Goal: Transaction & Acquisition: Purchase product/service

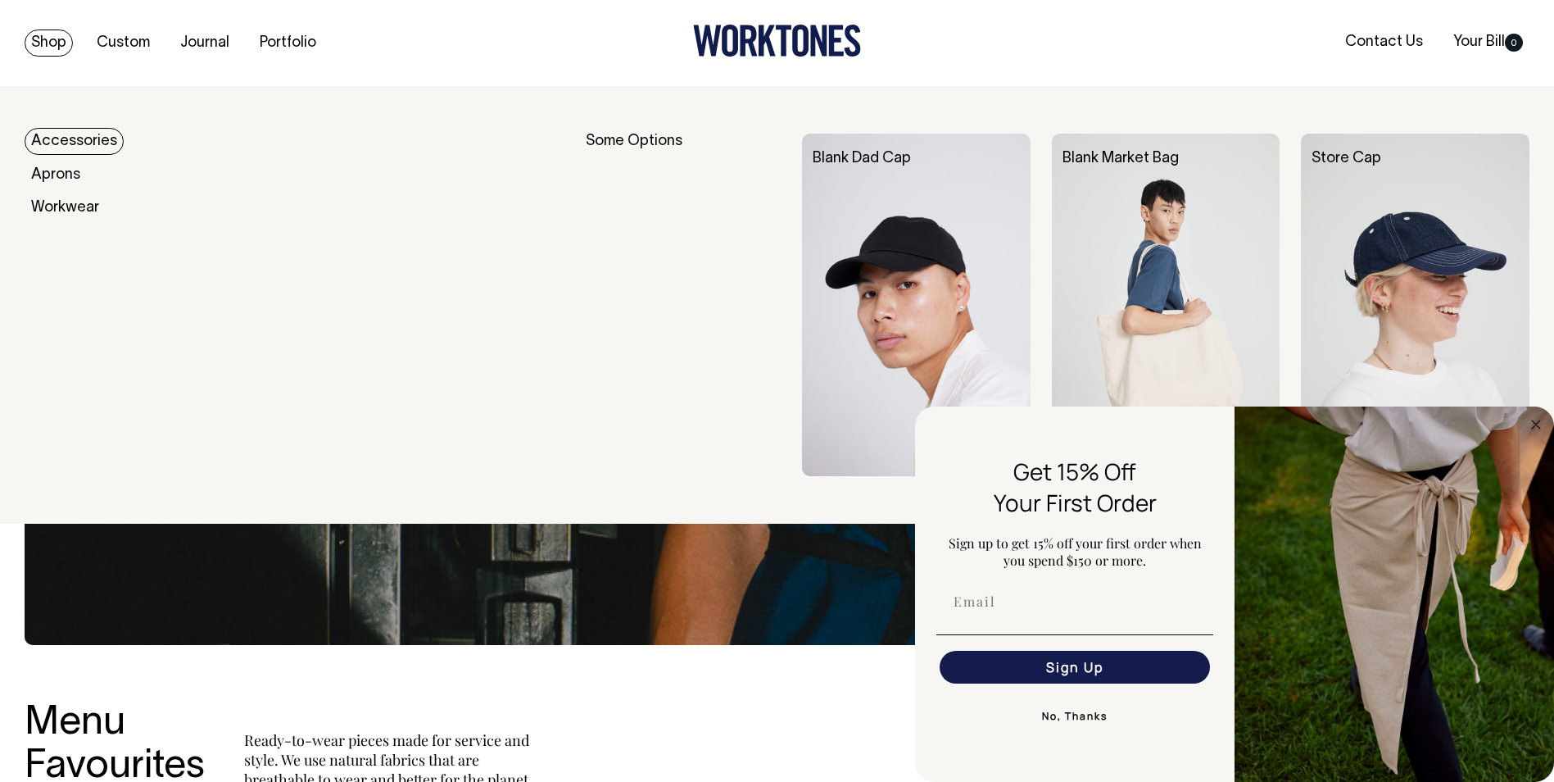
click at [49, 43] on link "Shop" at bounding box center [49, 42] width 48 height 27
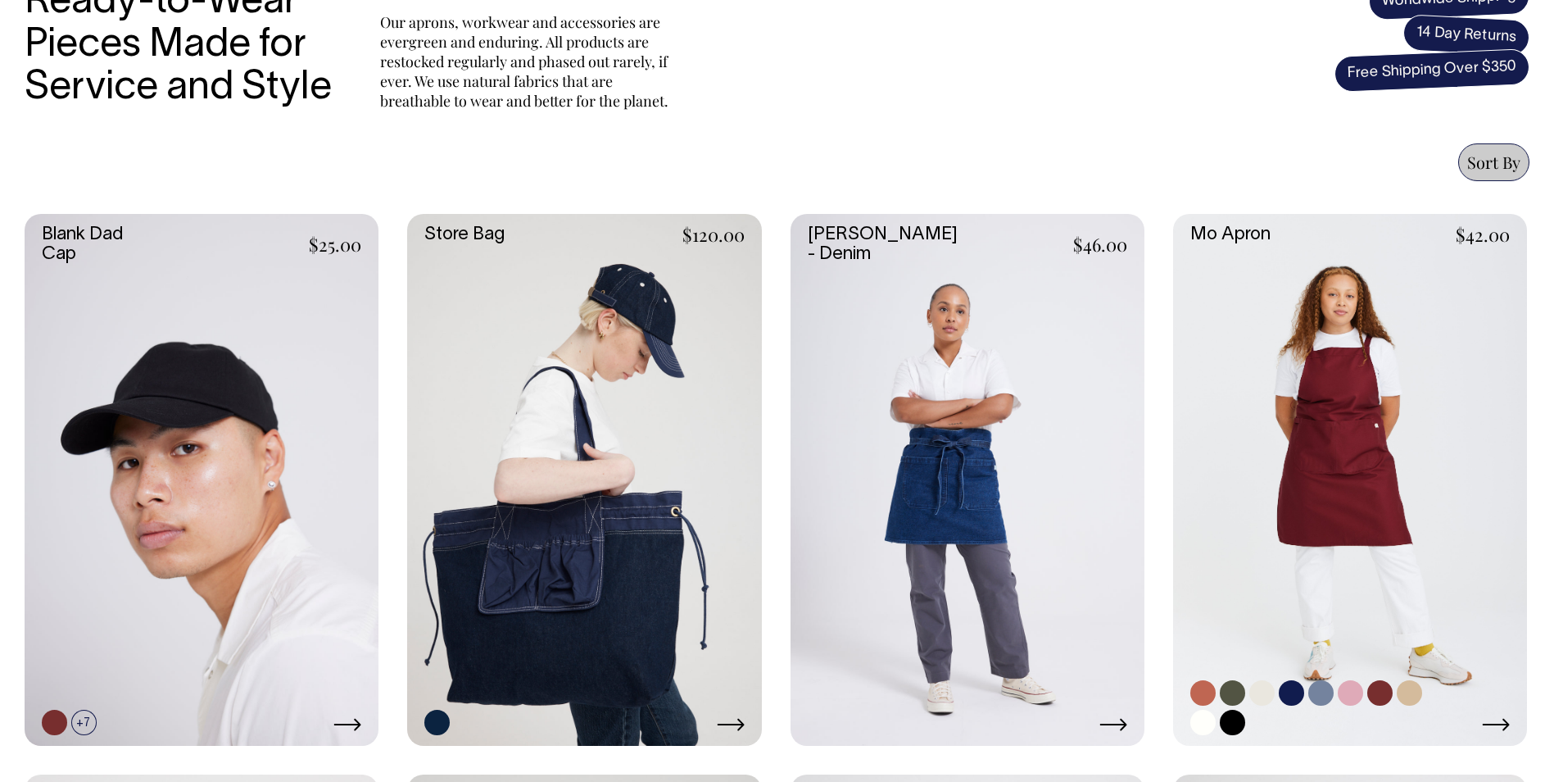
click at [1393, 539] on link at bounding box center [1350, 479] width 354 height 531
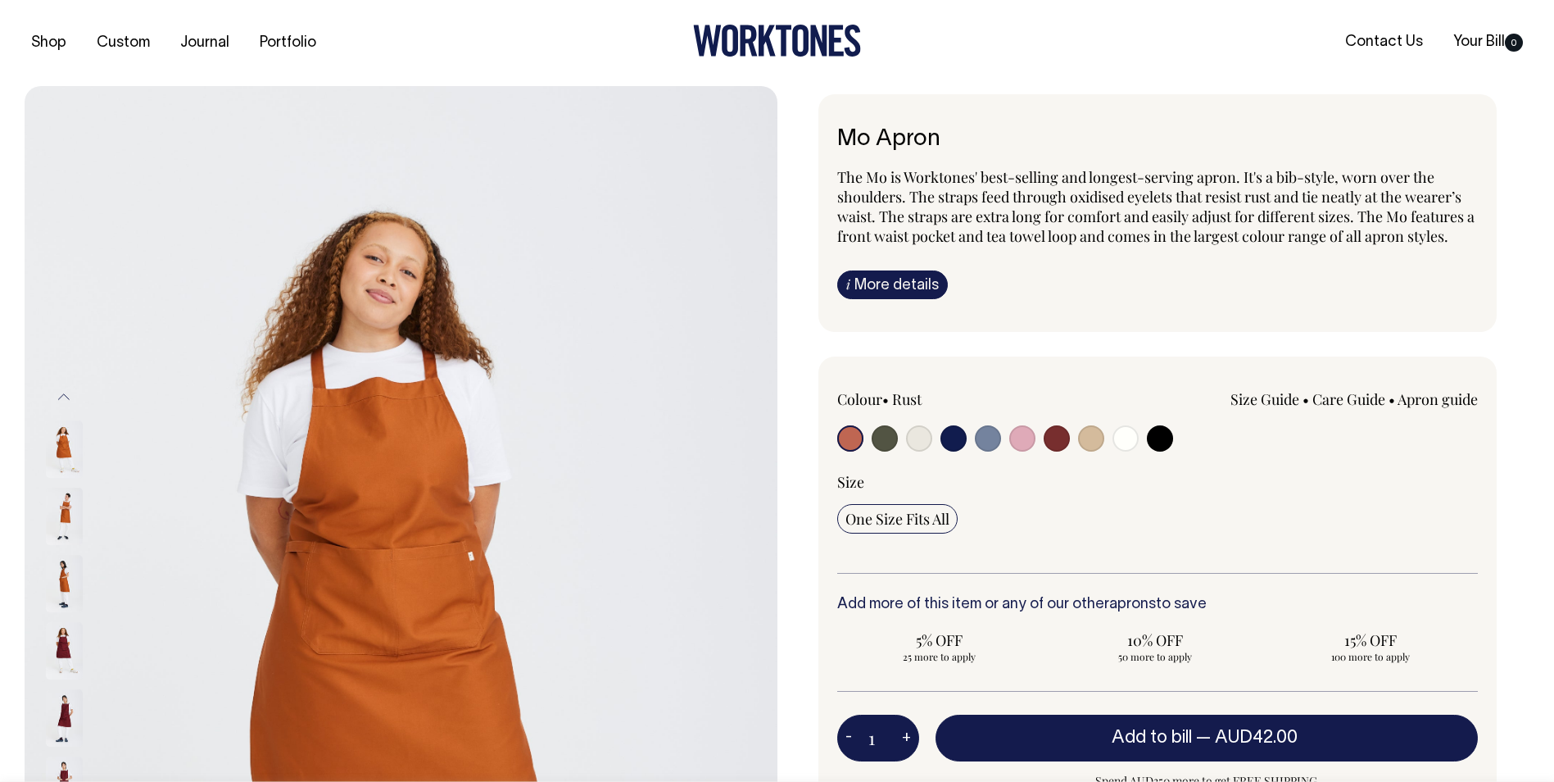
click at [881, 437] on input "radio" at bounding box center [885, 438] width 26 height 26
radio input "true"
select select "Olive"
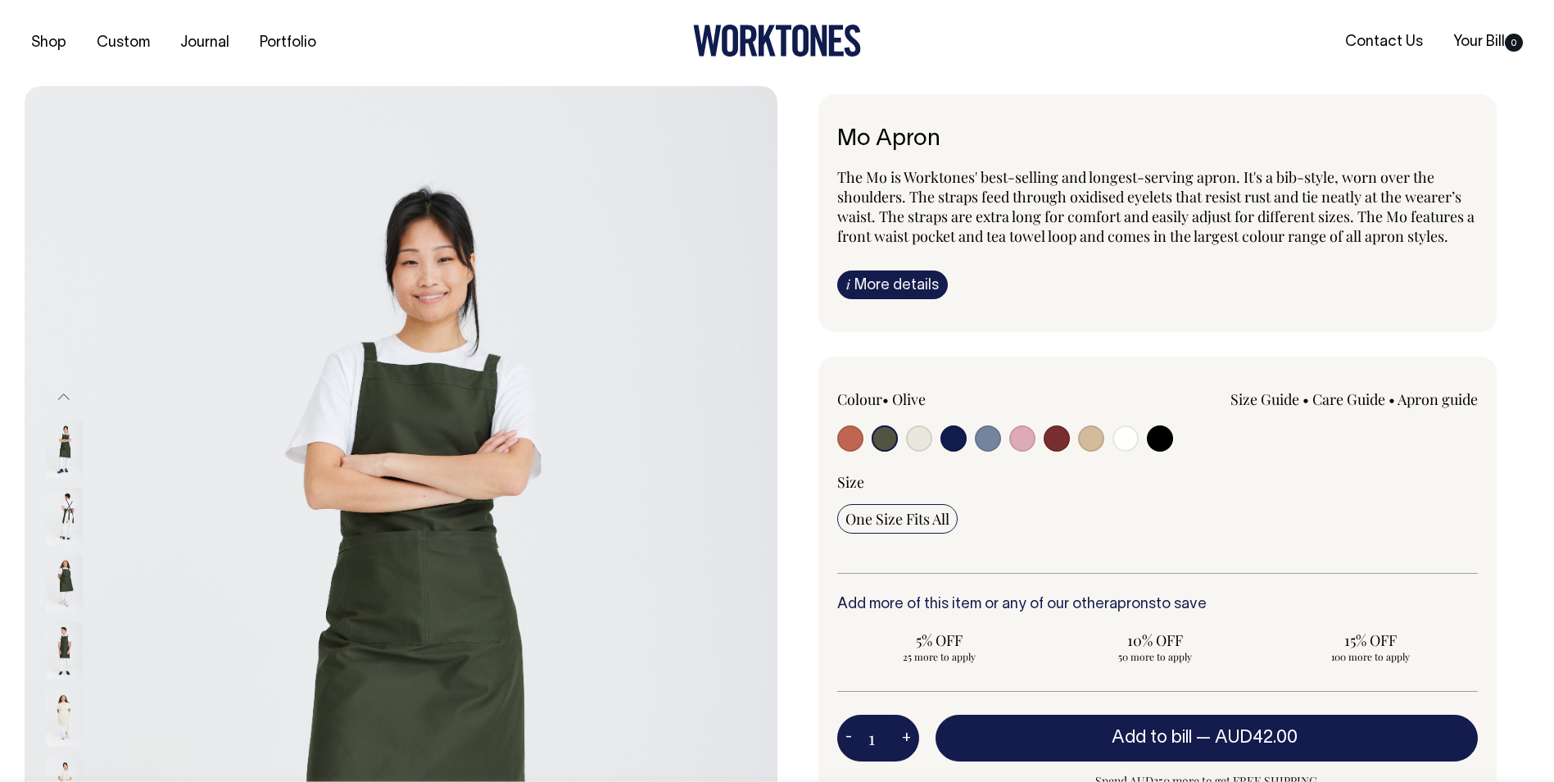
click at [906, 738] on button "+" at bounding box center [906, 738] width 25 height 33
type input "2"
click at [906, 738] on button "+" at bounding box center [906, 738] width 25 height 33
type input "3"
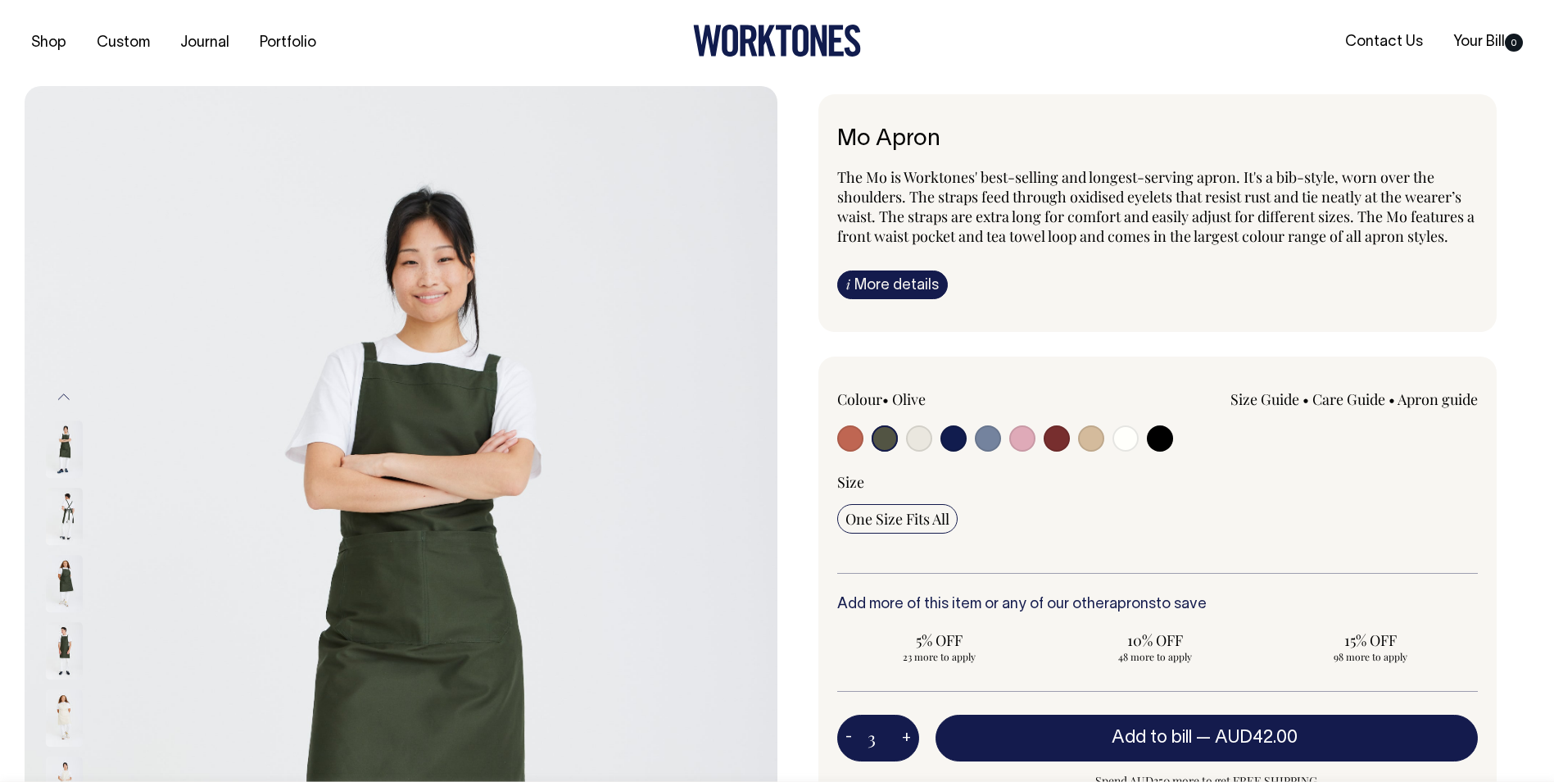
type input "3"
click at [906, 738] on button "+" at bounding box center [906, 738] width 25 height 33
type input "4"
click at [906, 738] on button "+" at bounding box center [906, 738] width 25 height 33
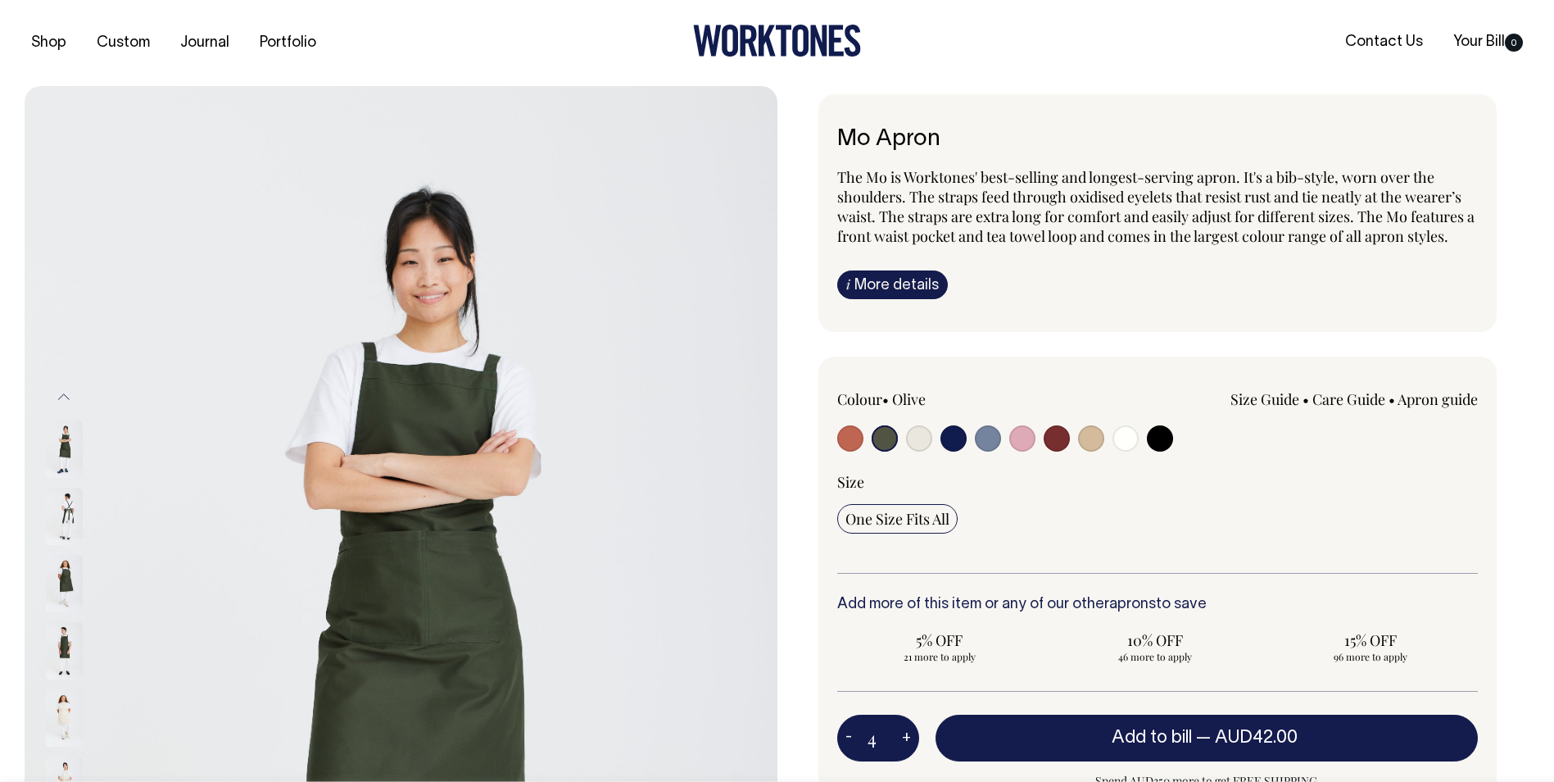
type input "5"
click at [906, 738] on button "+" at bounding box center [906, 738] width 25 height 33
type input "6"
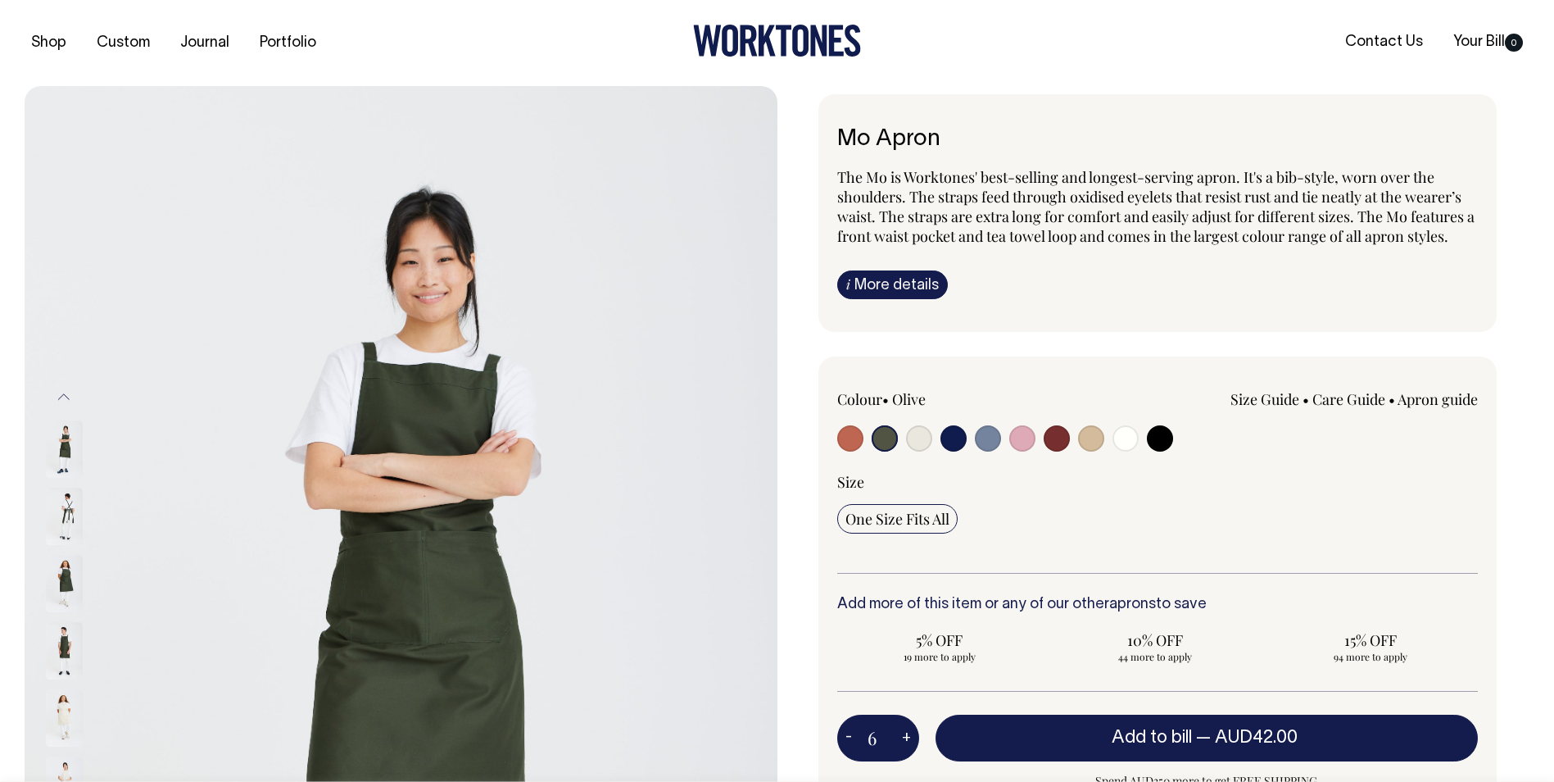
click at [906, 738] on button "+" at bounding box center [906, 738] width 25 height 33
type input "7"
click at [906, 738] on button "+" at bounding box center [906, 738] width 25 height 33
type input "8"
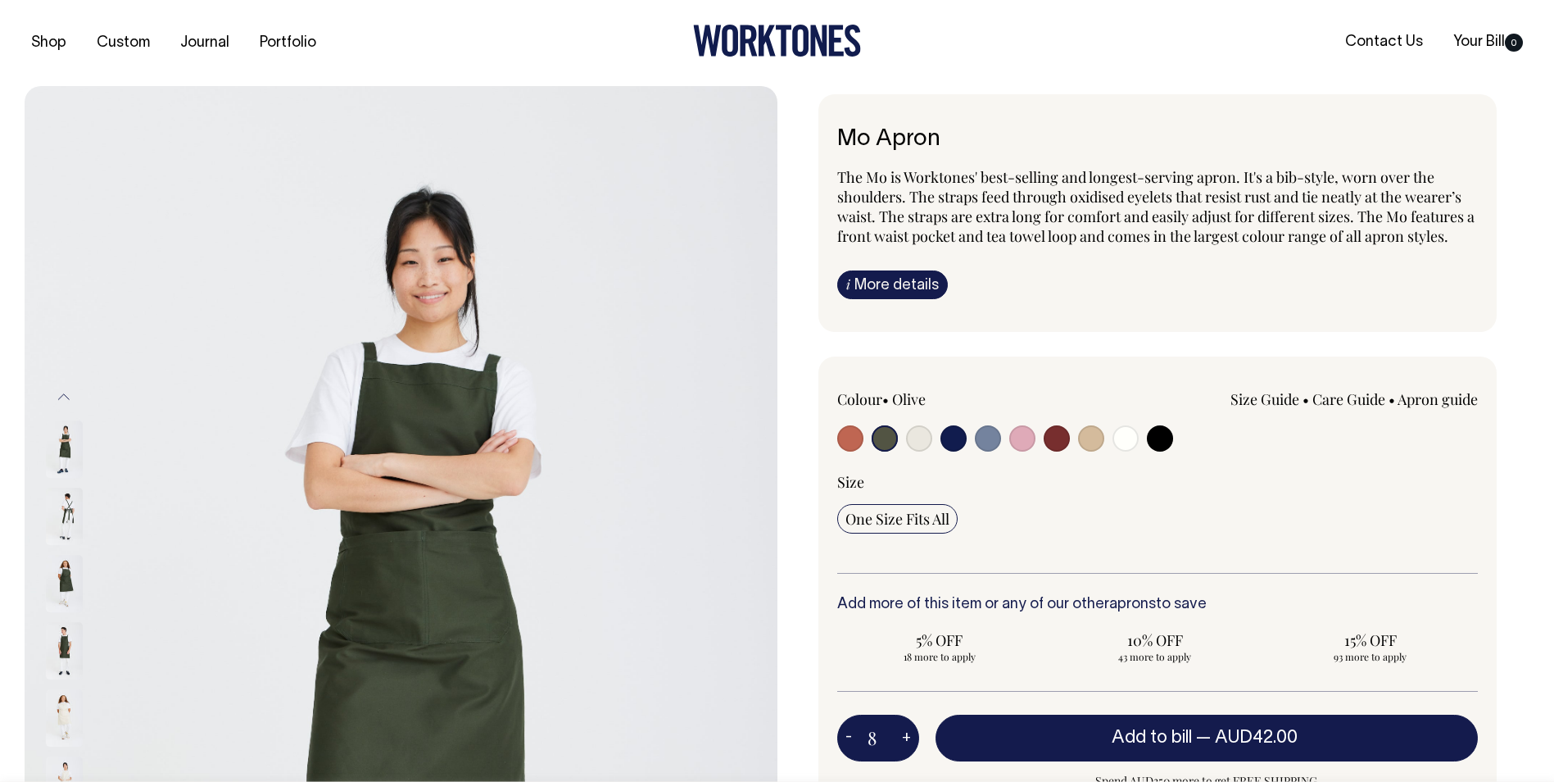
type input "8"
click at [906, 738] on button "+" at bounding box center [906, 738] width 25 height 33
type input "9"
click at [906, 738] on button "+" at bounding box center [906, 738] width 25 height 33
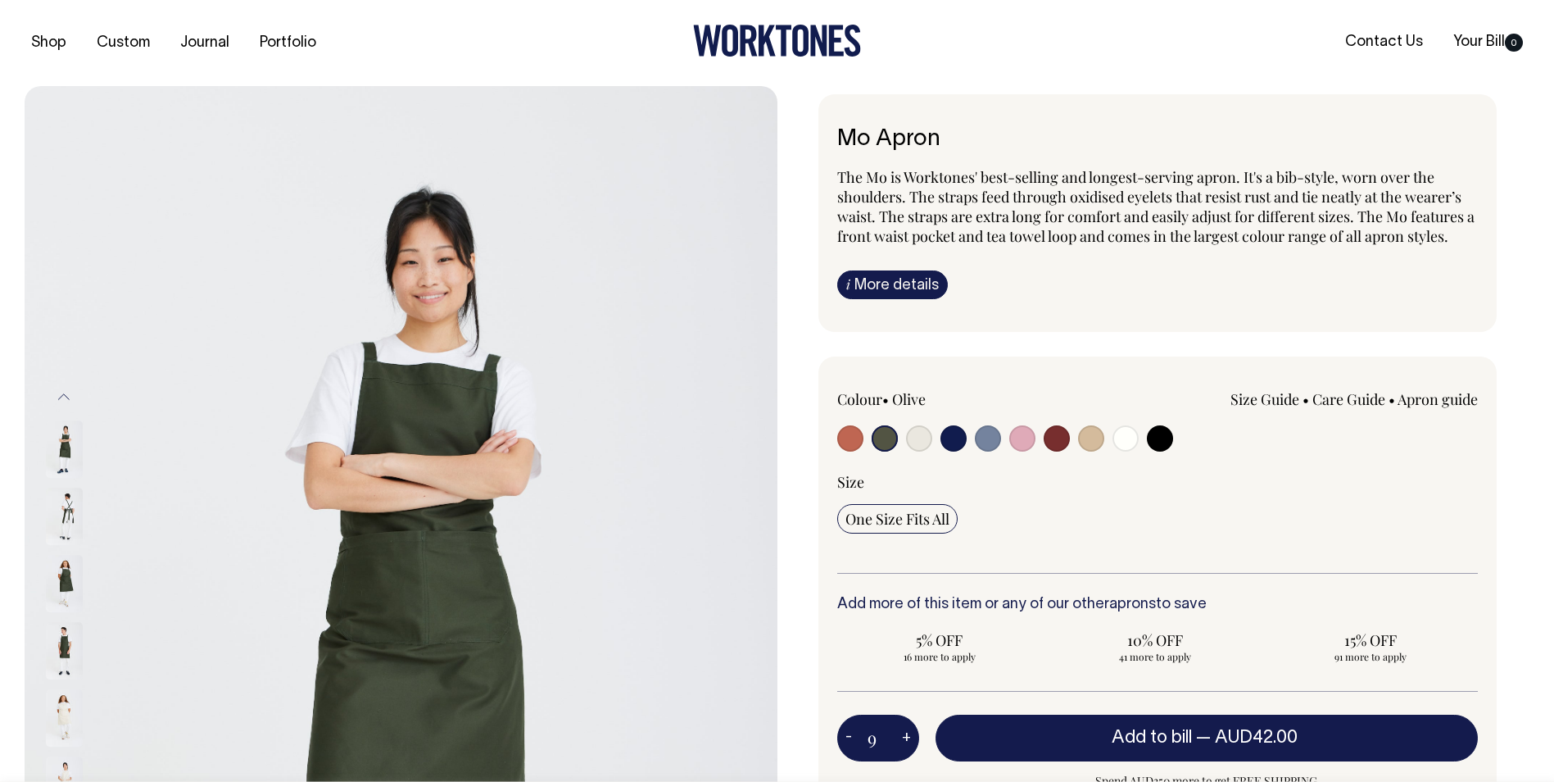
type input "10"
click at [906, 736] on button "+" at bounding box center [906, 738] width 25 height 33
type input "11"
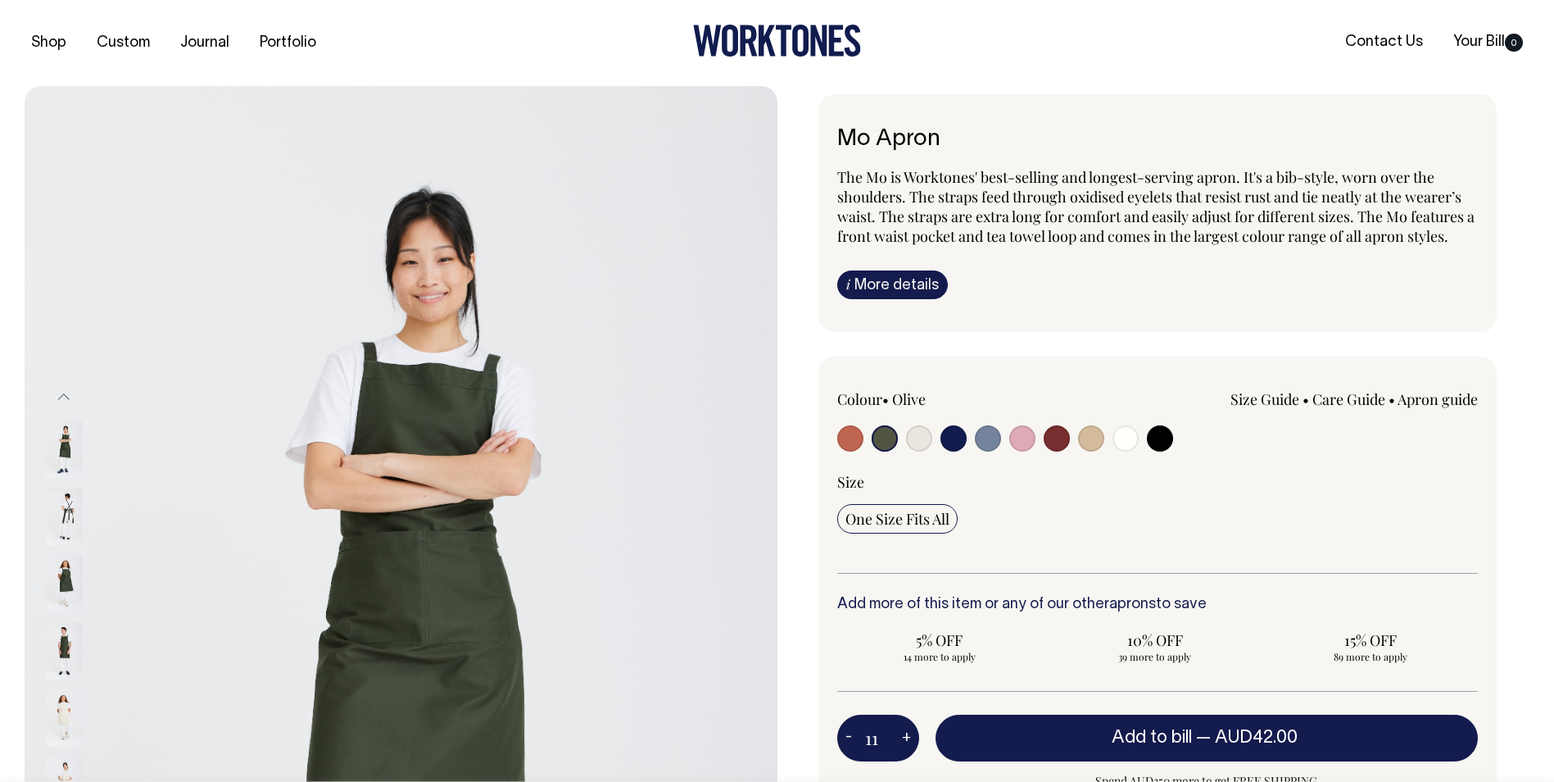
click at [906, 736] on button "+" at bounding box center [906, 738] width 25 height 33
type input "12"
click at [906, 736] on button "+" at bounding box center [906, 738] width 25 height 33
type input "13"
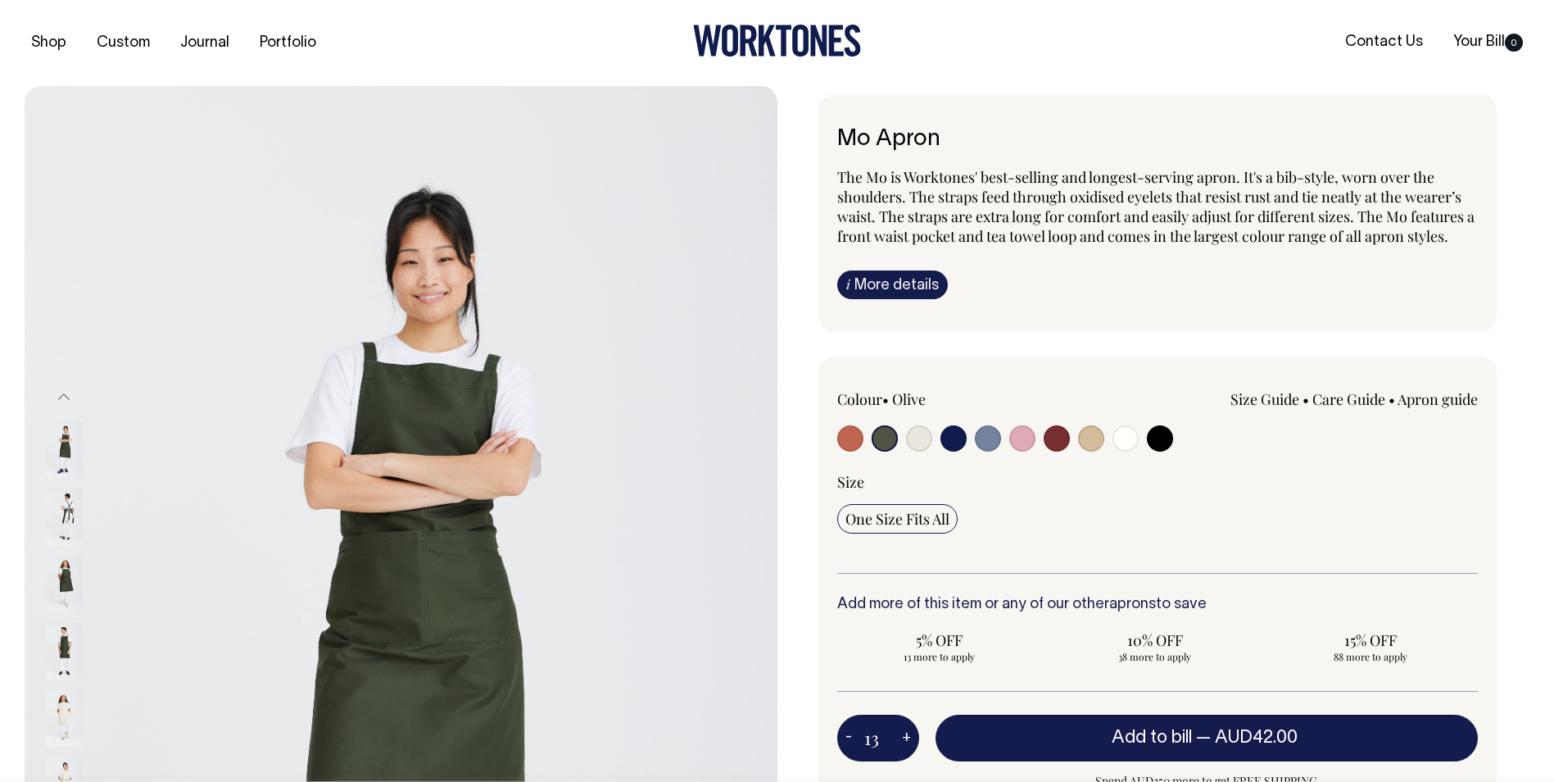
type input "13"
click at [906, 736] on button "+" at bounding box center [906, 738] width 25 height 33
type input "14"
click at [906, 736] on button "+" at bounding box center [906, 738] width 25 height 33
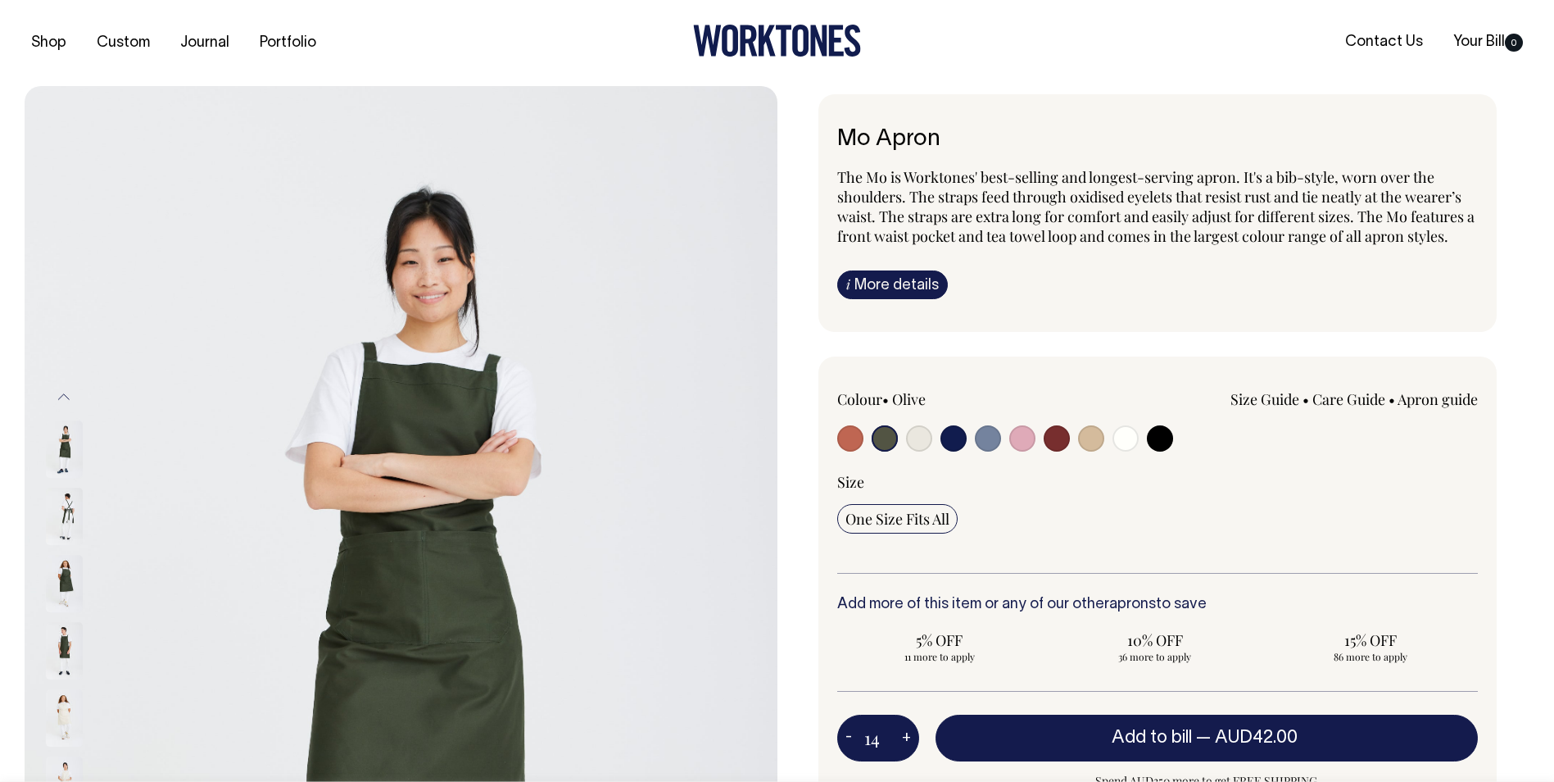
type input "15"
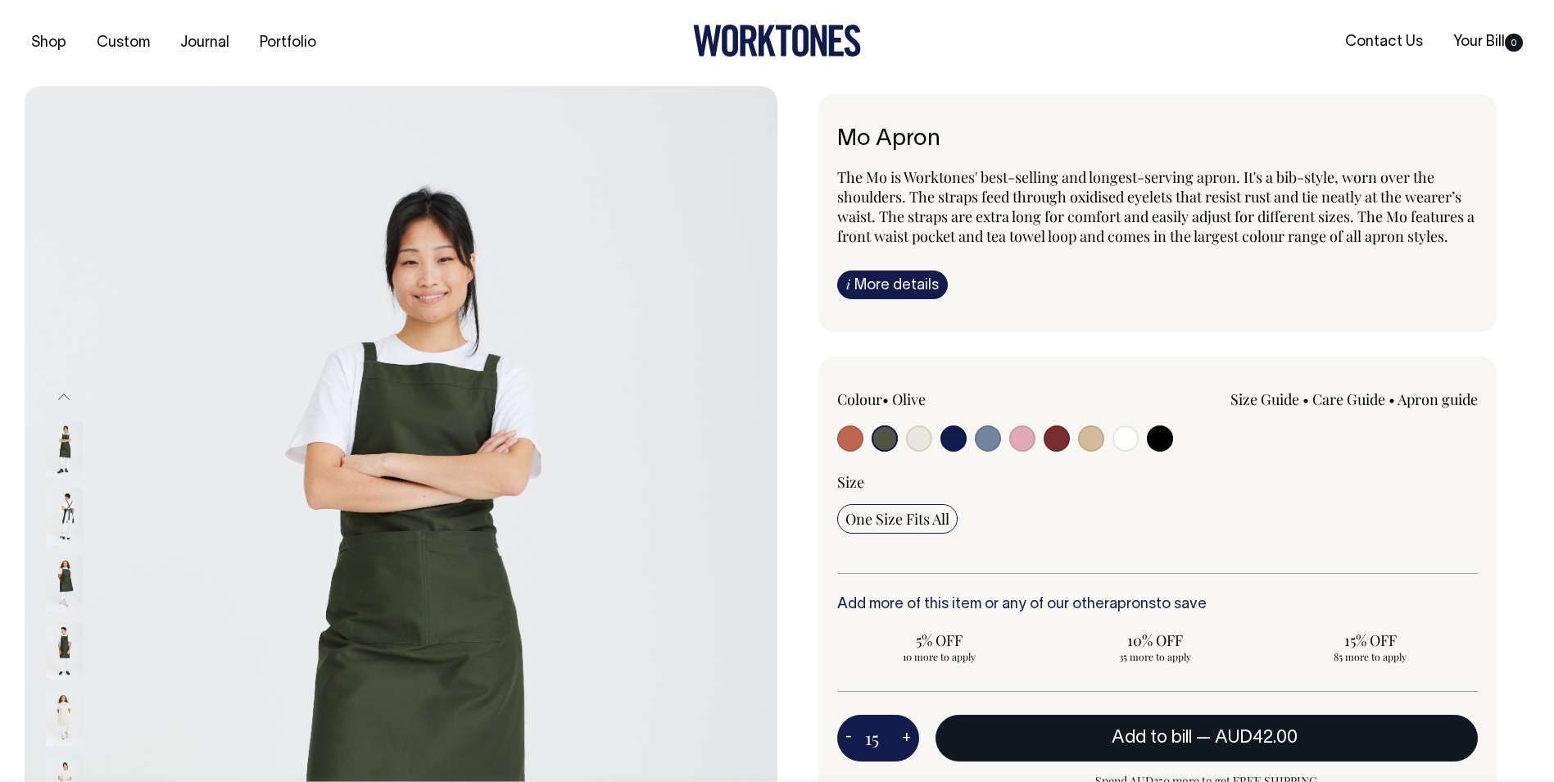
click at [1148, 726] on button "Add to bill — AUD42.00" at bounding box center [1207, 737] width 543 height 46
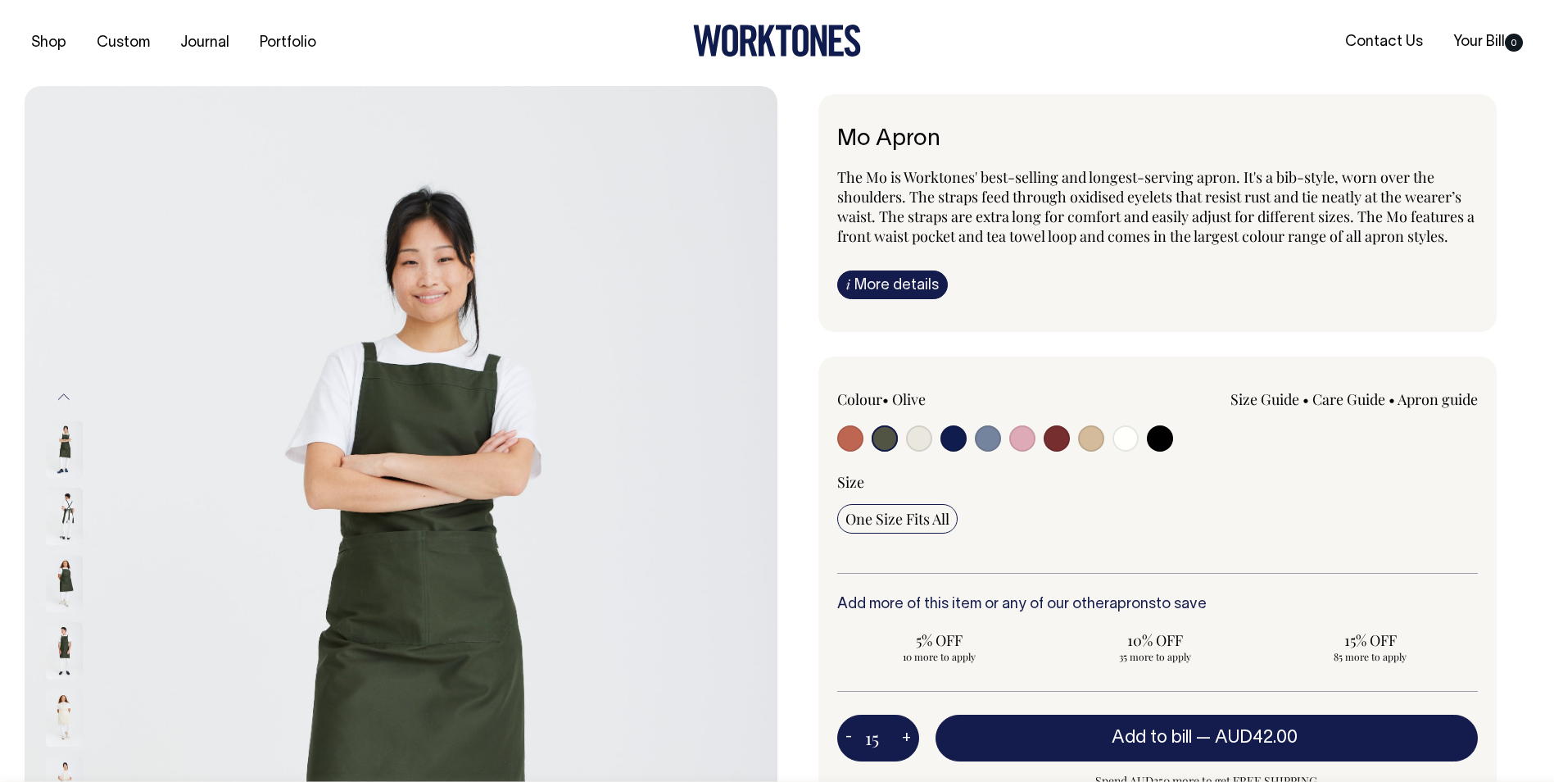
type input "1"
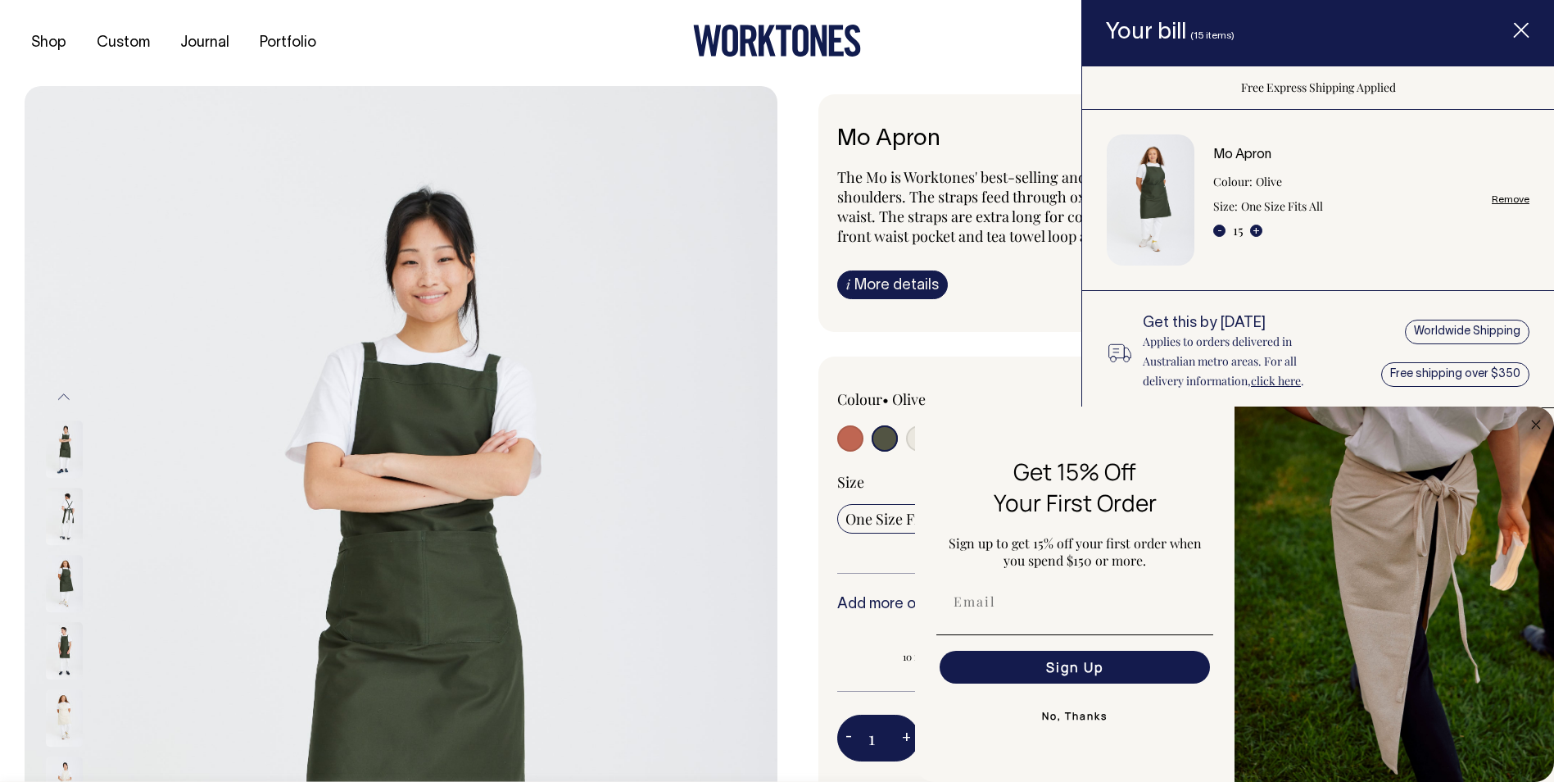
click at [1088, 719] on button "No, Thanks" at bounding box center [1074, 716] width 277 height 33
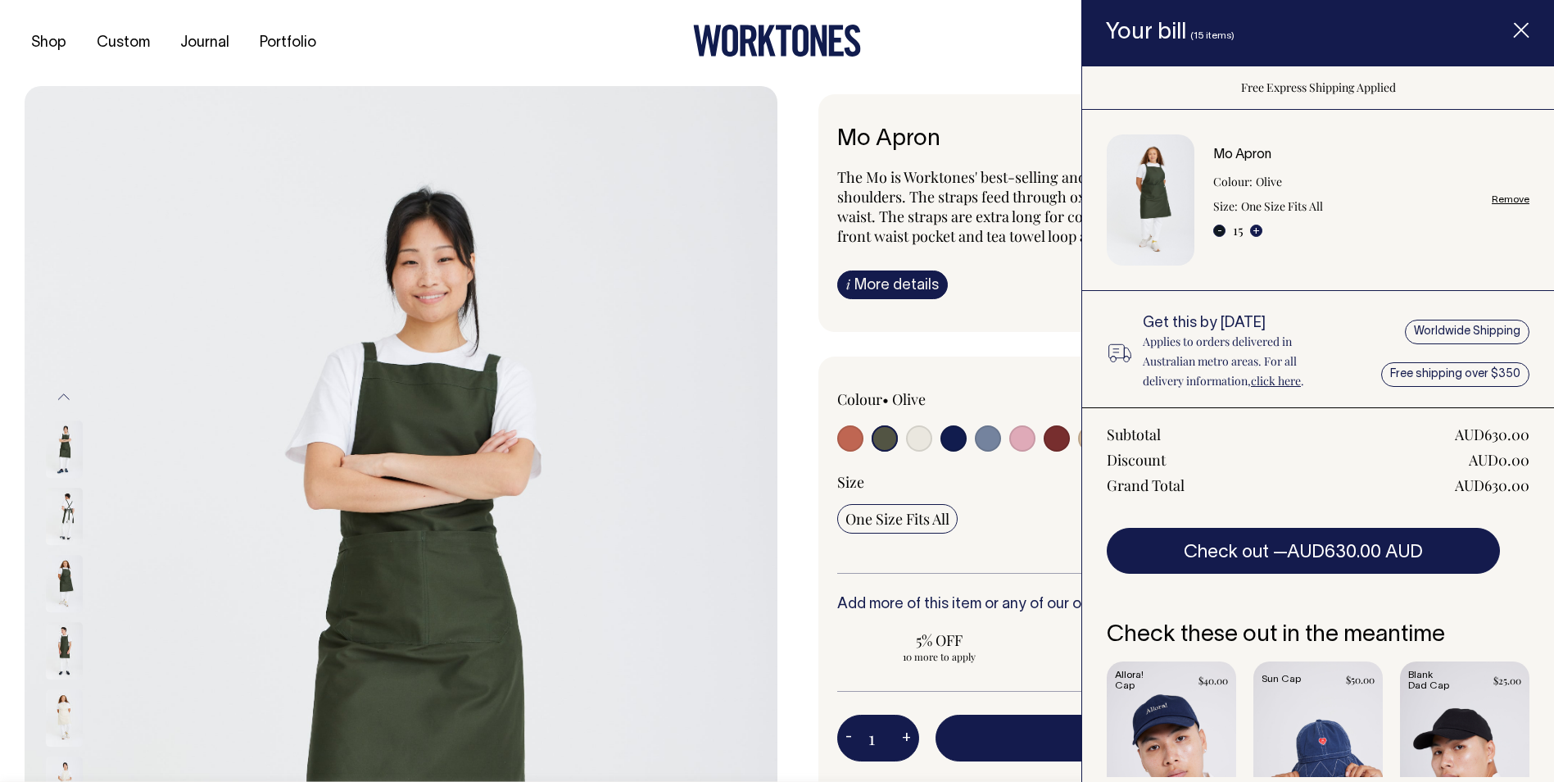
click at [1213, 230] on button "-" at bounding box center [1219, 230] width 12 height 12
type input "14"
click at [1222, 234] on button "-" at bounding box center [1219, 230] width 12 height 12
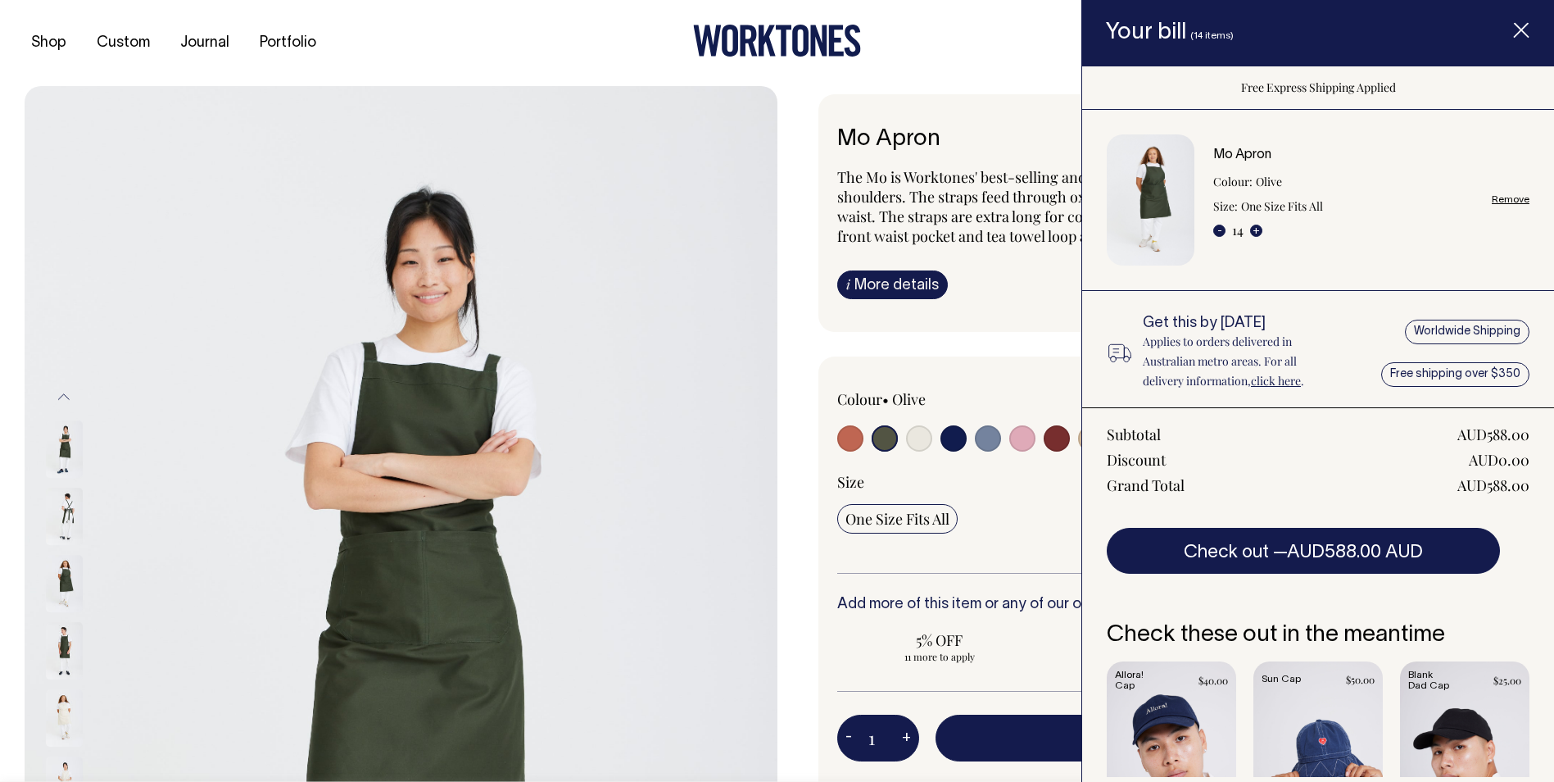
click at [1220, 233] on button "-" at bounding box center [1219, 230] width 12 height 12
click at [1220, 227] on button "-" at bounding box center [1219, 230] width 12 height 12
click at [1217, 226] on button "-" at bounding box center [1219, 230] width 12 height 12
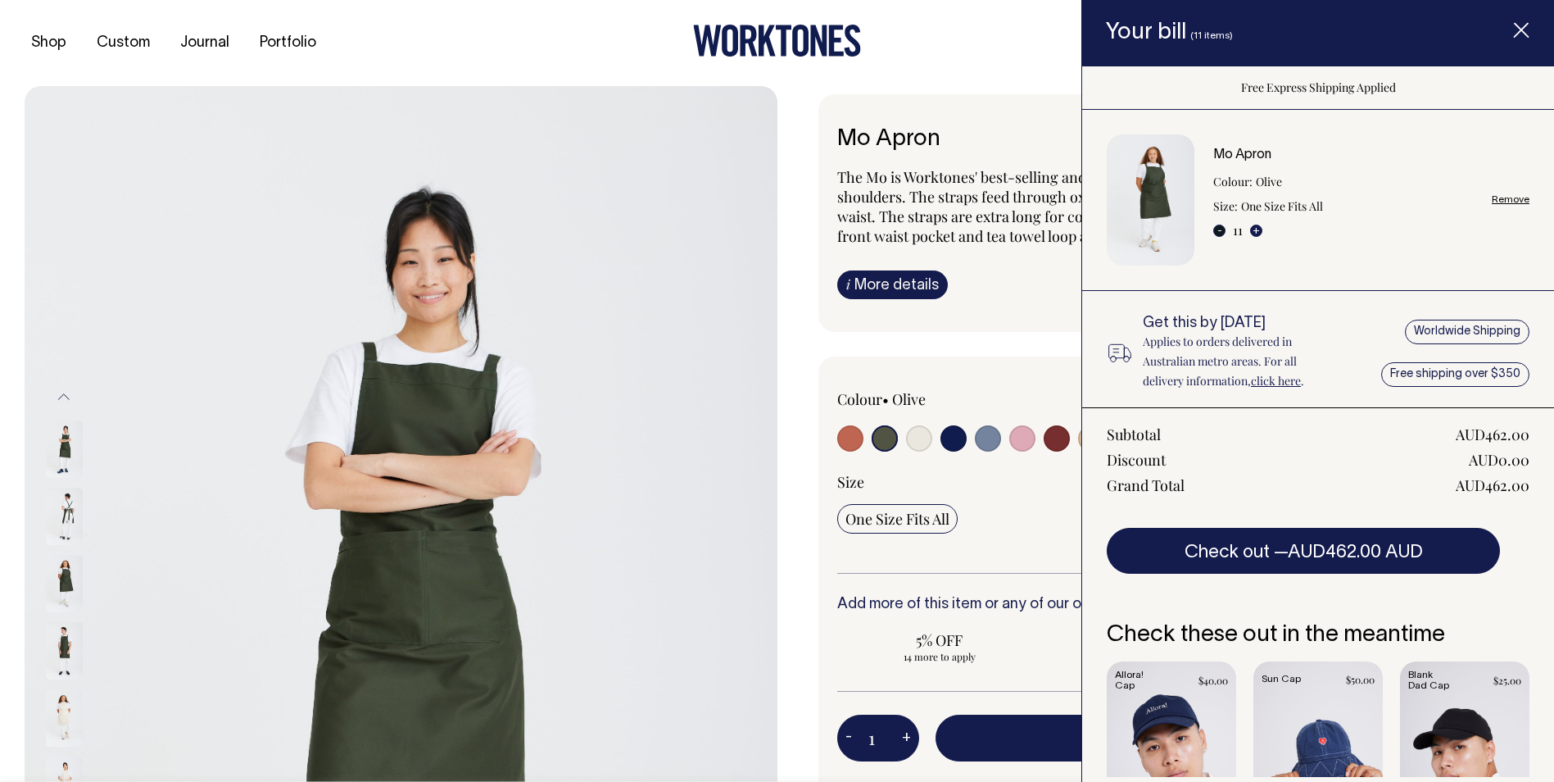
click at [1222, 224] on button "-" at bounding box center [1219, 230] width 12 height 12
click at [661, 408] on img at bounding box center [401, 650] width 753 height 1129
click at [642, 273] on img at bounding box center [401, 650] width 753 height 1129
